Goal: Transaction & Acquisition: Purchase product/service

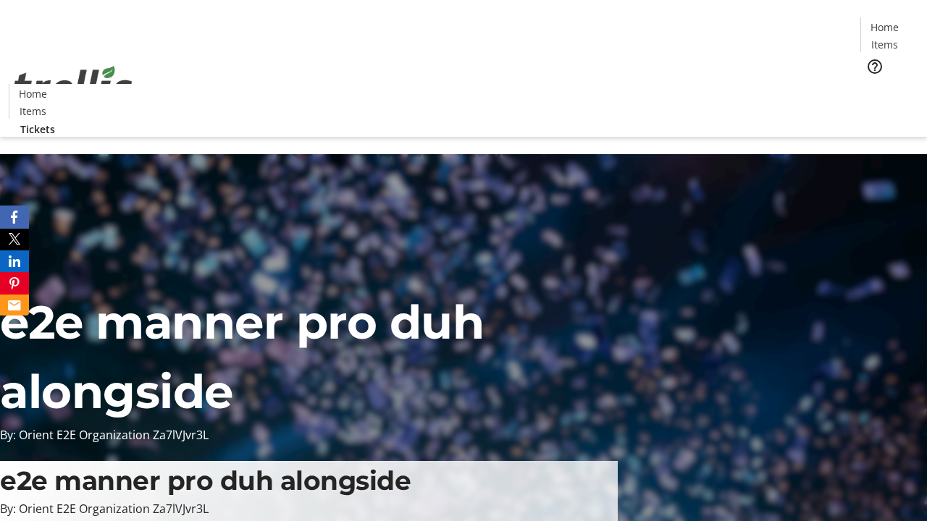
click at [872, 84] on span "Tickets" at bounding box center [889, 91] width 35 height 15
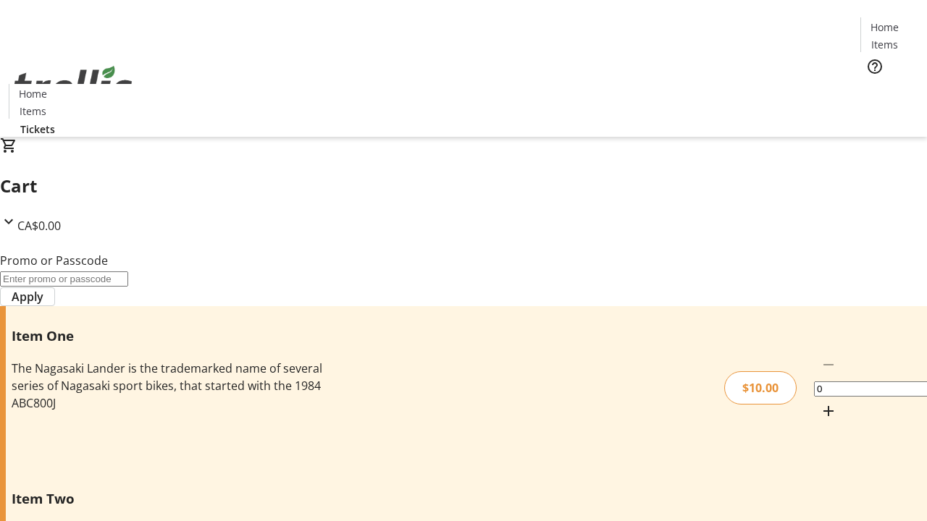
click at [819, 402] on mat-icon "Increment by one" at bounding box center [827, 410] width 17 height 17
type input "1"
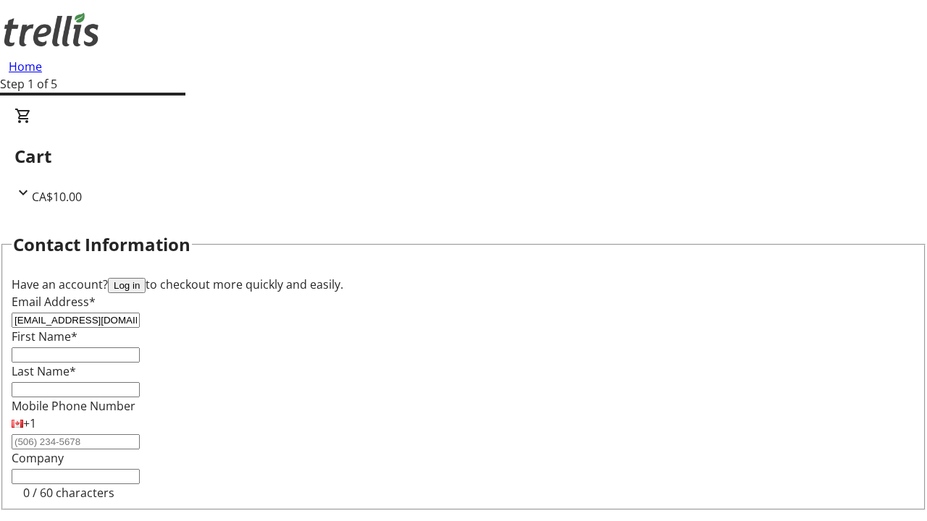
type input "[EMAIL_ADDRESS][DOMAIN_NAME]"
type input "Rashad"
type input "[PERSON_NAME]"
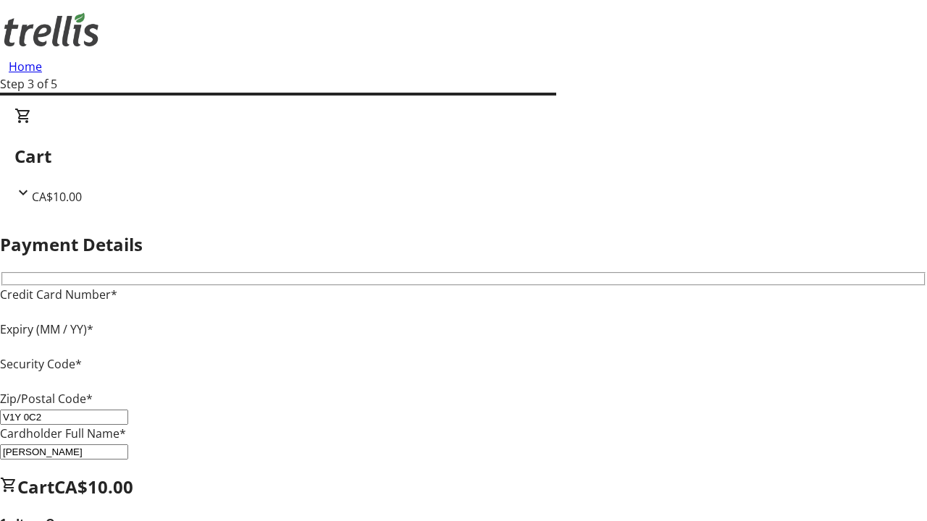
type input "V1Y 0C2"
